Goal: Transaction & Acquisition: Purchase product/service

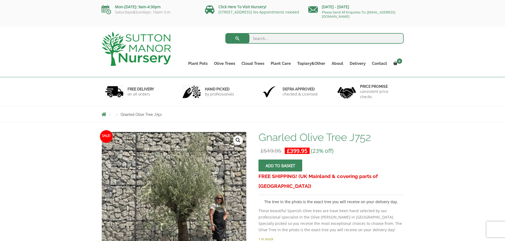
click at [270, 40] on input "search" at bounding box center [314, 38] width 178 height 11
type input "375"
click at [225, 33] on button "submit" at bounding box center [237, 38] width 24 height 11
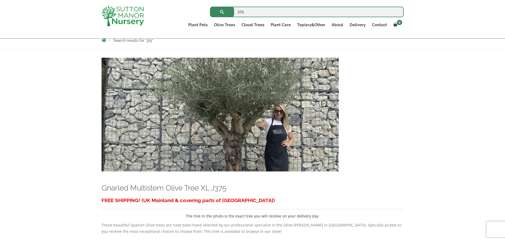
scroll to position [106, 0]
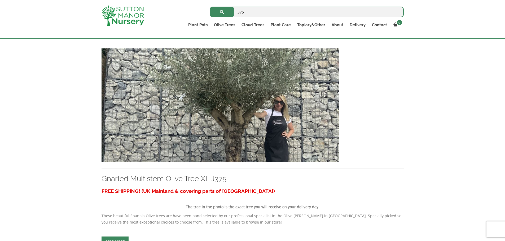
click at [148, 89] on img at bounding box center [219, 105] width 237 height 114
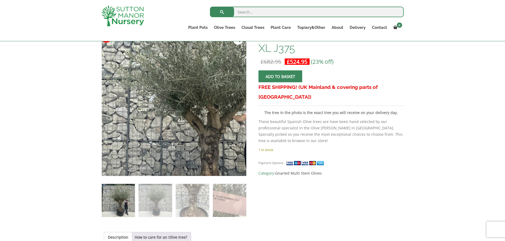
scroll to position [79, 0]
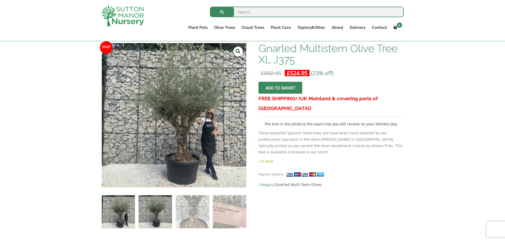
click at [157, 209] on img at bounding box center [155, 211] width 33 height 33
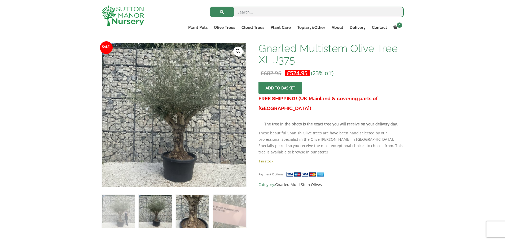
click at [185, 214] on img at bounding box center [192, 211] width 33 height 33
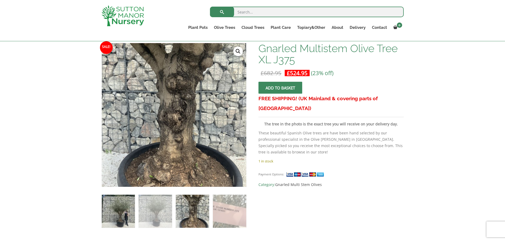
click at [124, 204] on img at bounding box center [118, 211] width 33 height 33
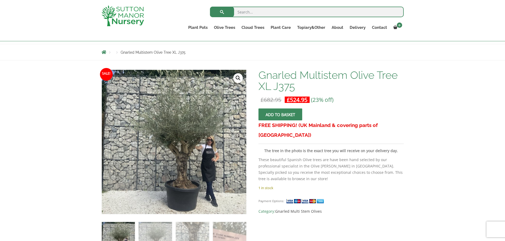
scroll to position [53, 0]
